Goal: Find specific page/section: Find specific page/section

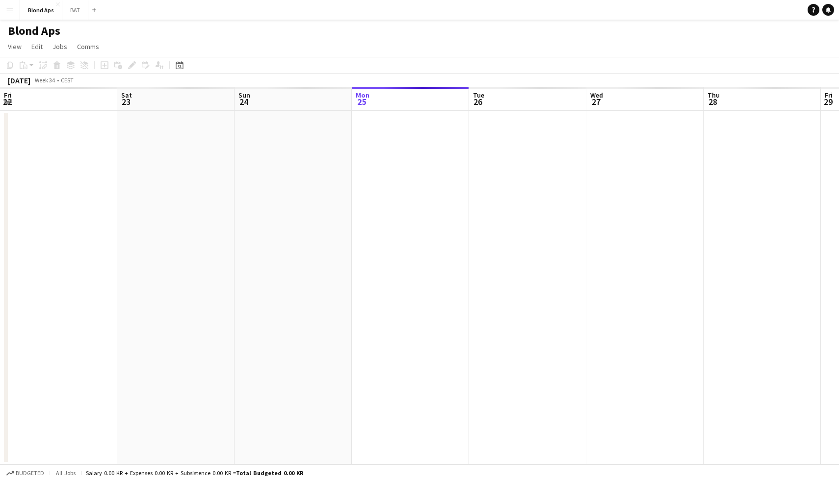
scroll to position [0, 235]
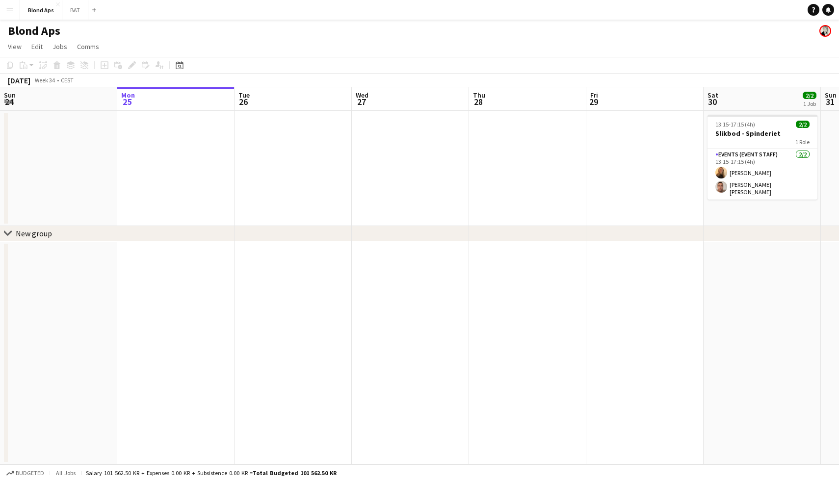
click at [10, 15] on button "Menu" at bounding box center [10, 10] width 20 height 20
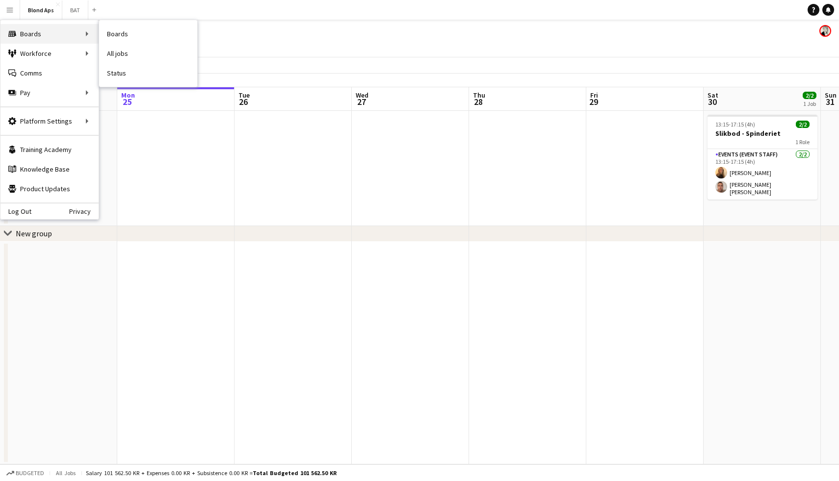
click at [46, 40] on div "Boards Boards" at bounding box center [49, 34] width 98 height 20
click at [67, 34] on div "Boards Boards" at bounding box center [49, 34] width 98 height 20
click at [120, 53] on link "All jobs" at bounding box center [148, 54] width 98 height 20
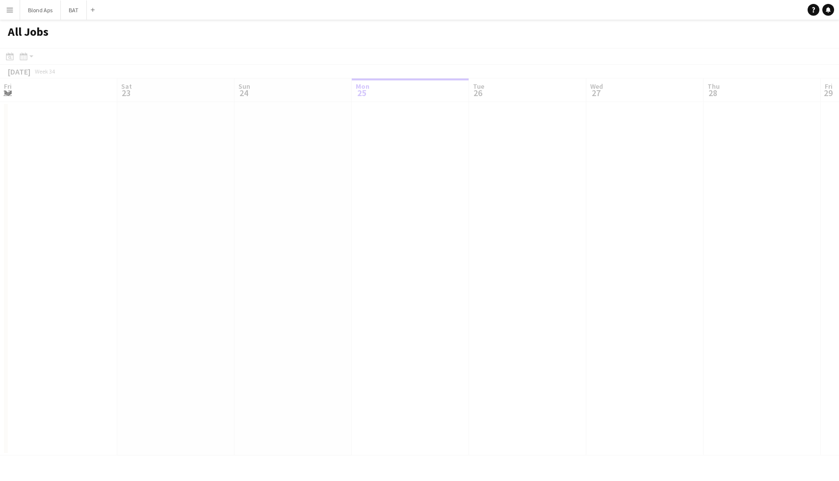
scroll to position [0, 235]
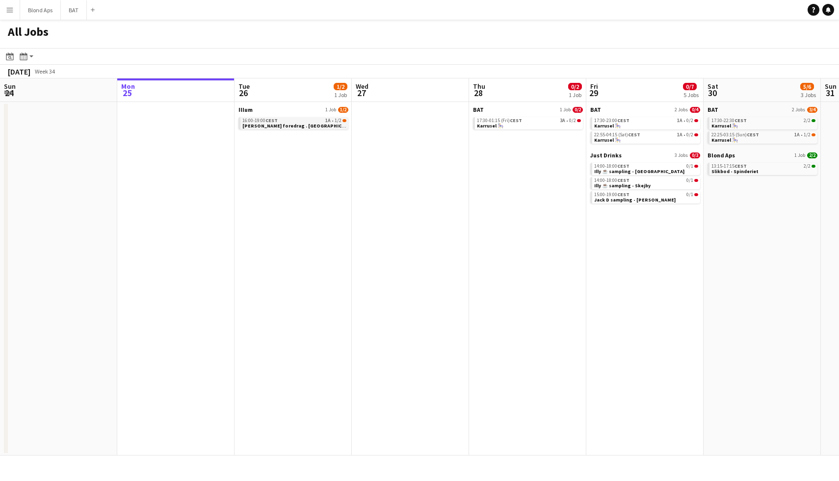
click at [308, 123] on link "16:00-19:00 CEST 1A • 1/2 [PERSON_NAME] foredrag . [GEOGRAPHIC_DATA]" at bounding box center [294, 122] width 104 height 11
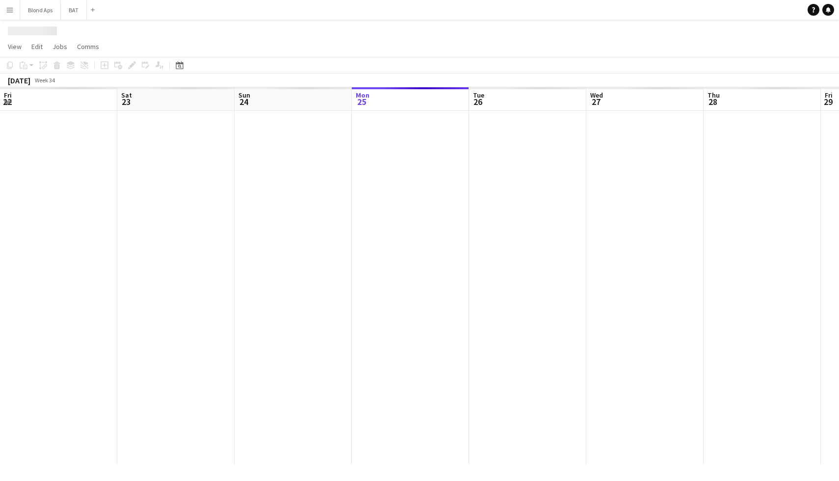
scroll to position [0, 338]
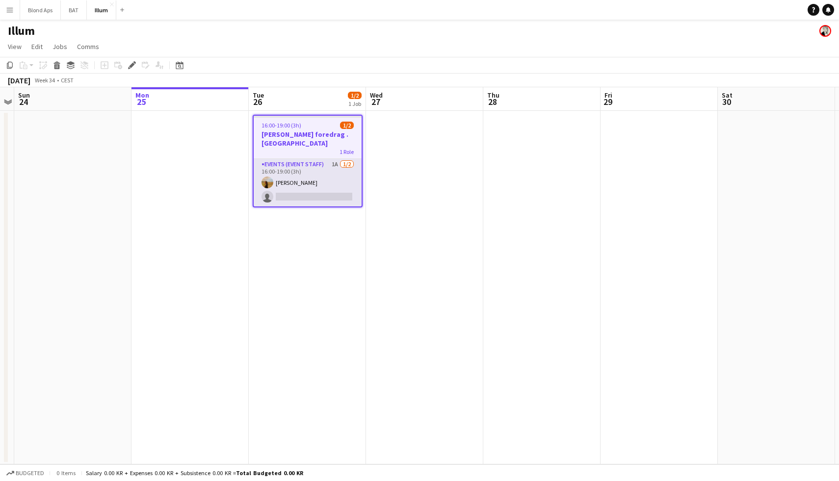
click at [323, 168] on app-card-role "Events (Event Staff) 1A [DATE] 16:00-19:00 (3h) [PERSON_NAME] single-neutral-ac…" at bounding box center [308, 183] width 108 height 48
